Goal: Task Accomplishment & Management: Complete application form

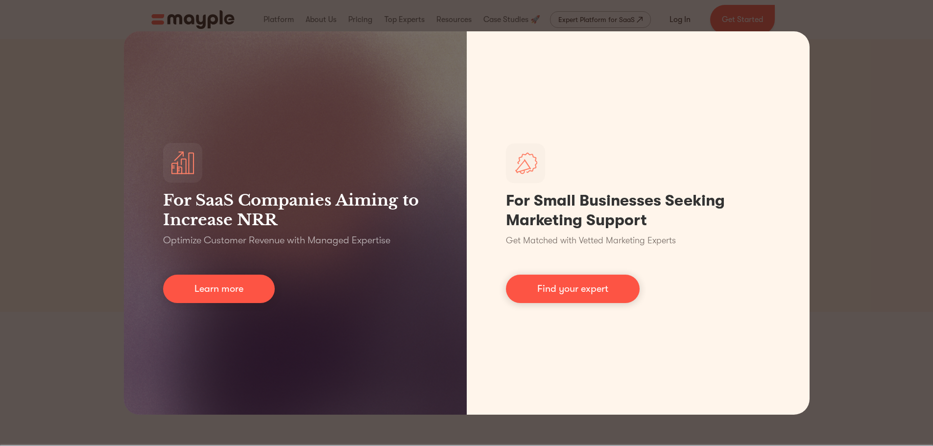
click at [854, 155] on div "For SaaS Companies Aiming to Increase NRR Optimize Customer Revenue with Manage…" at bounding box center [466, 223] width 933 height 446
click at [836, 123] on div "For SaaS Companies Aiming to Increase NRR Optimize Customer Revenue with Manage…" at bounding box center [466, 223] width 933 height 446
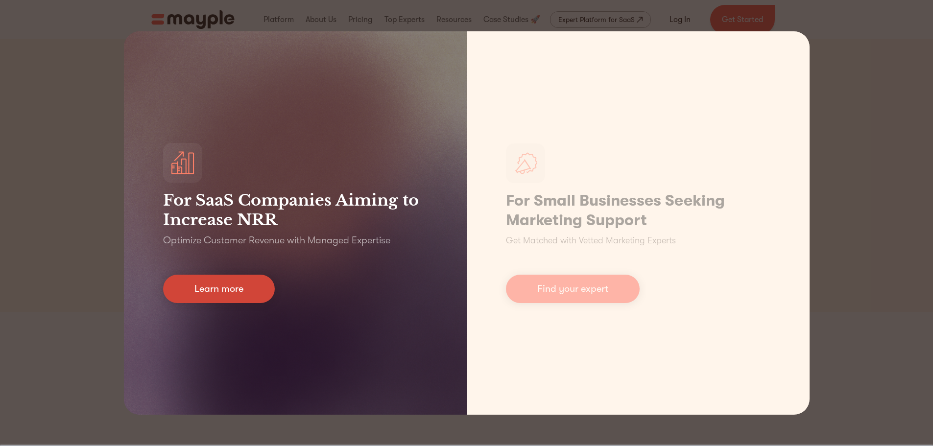
click at [208, 275] on link "Learn more" at bounding box center [219, 289] width 112 height 28
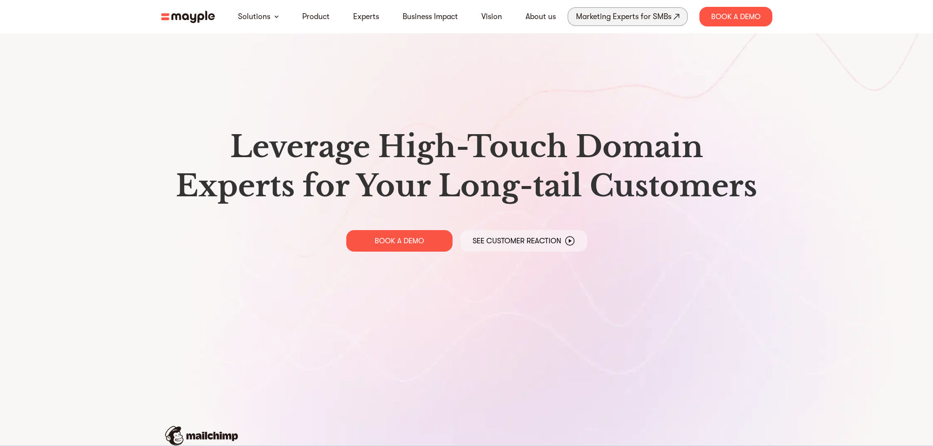
click at [617, 21] on div "Marketing Experts for SMBs" at bounding box center [624, 17] width 96 height 14
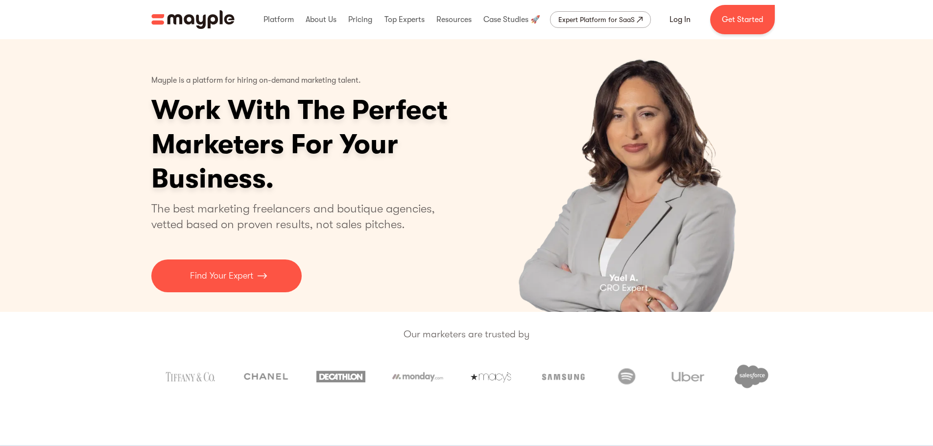
click at [779, 19] on div "Platform Mayple platform Platform Overview Platform Overview How Mayple works D…" at bounding box center [518, 19] width 528 height 31
click at [760, 17] on link "Get Started" at bounding box center [742, 19] width 65 height 29
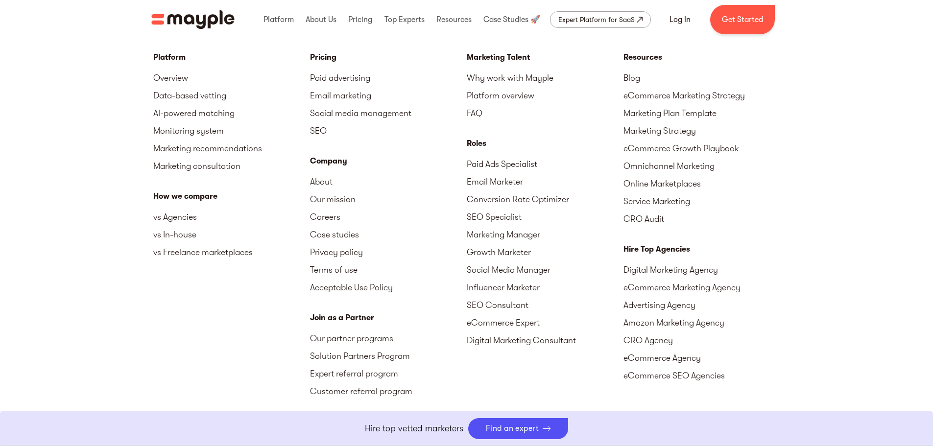
scroll to position [4361, 0]
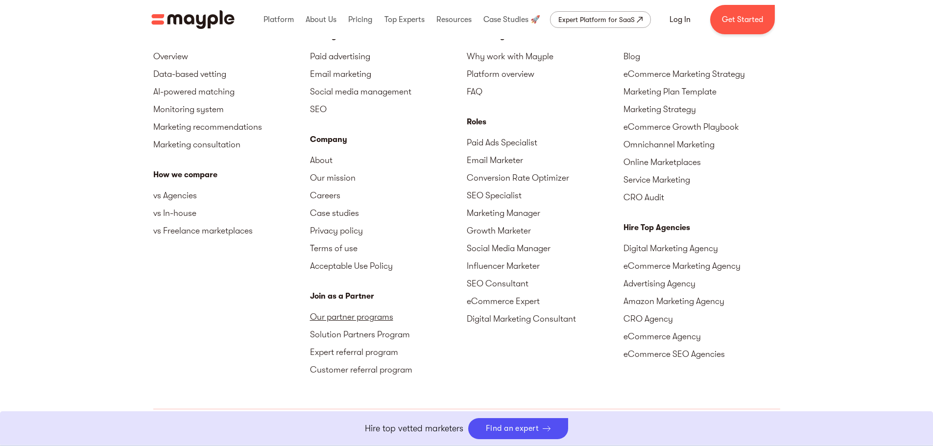
click at [385, 317] on link "Our partner programs" at bounding box center [388, 317] width 157 height 18
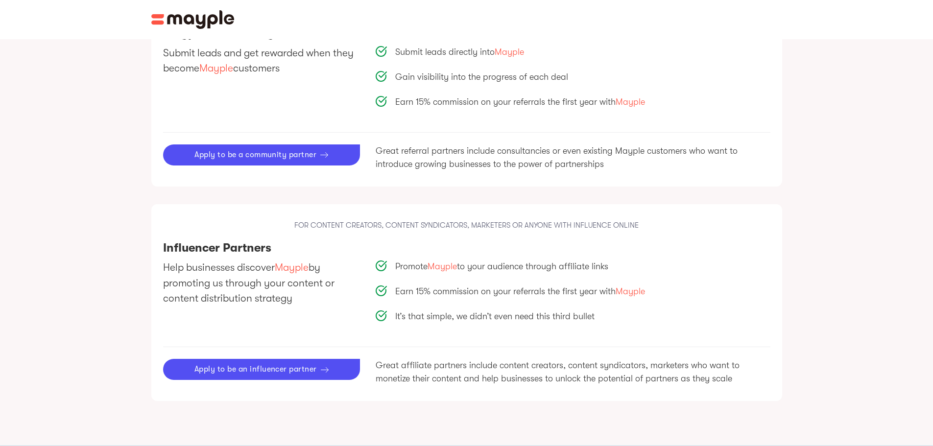
scroll to position [1029, 0]
